Goal: Navigation & Orientation: Go to known website

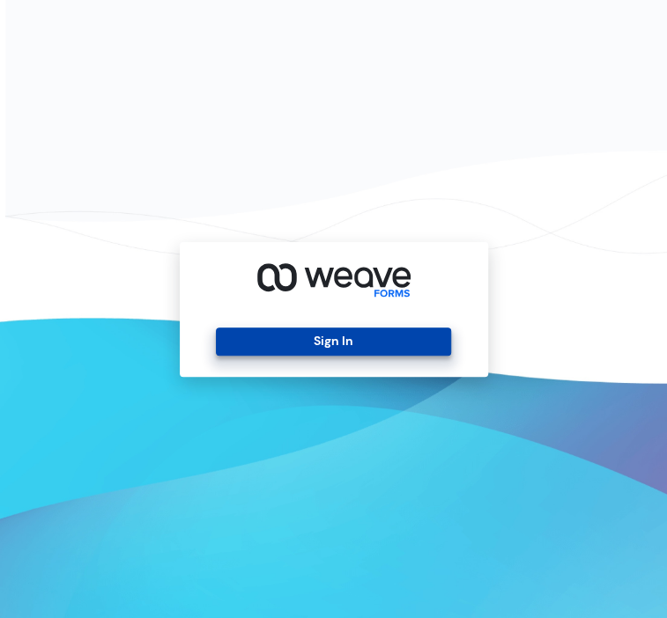
click at [342, 343] on button "Sign In" at bounding box center [333, 342] width 235 height 28
